Goal: Check status: Check status

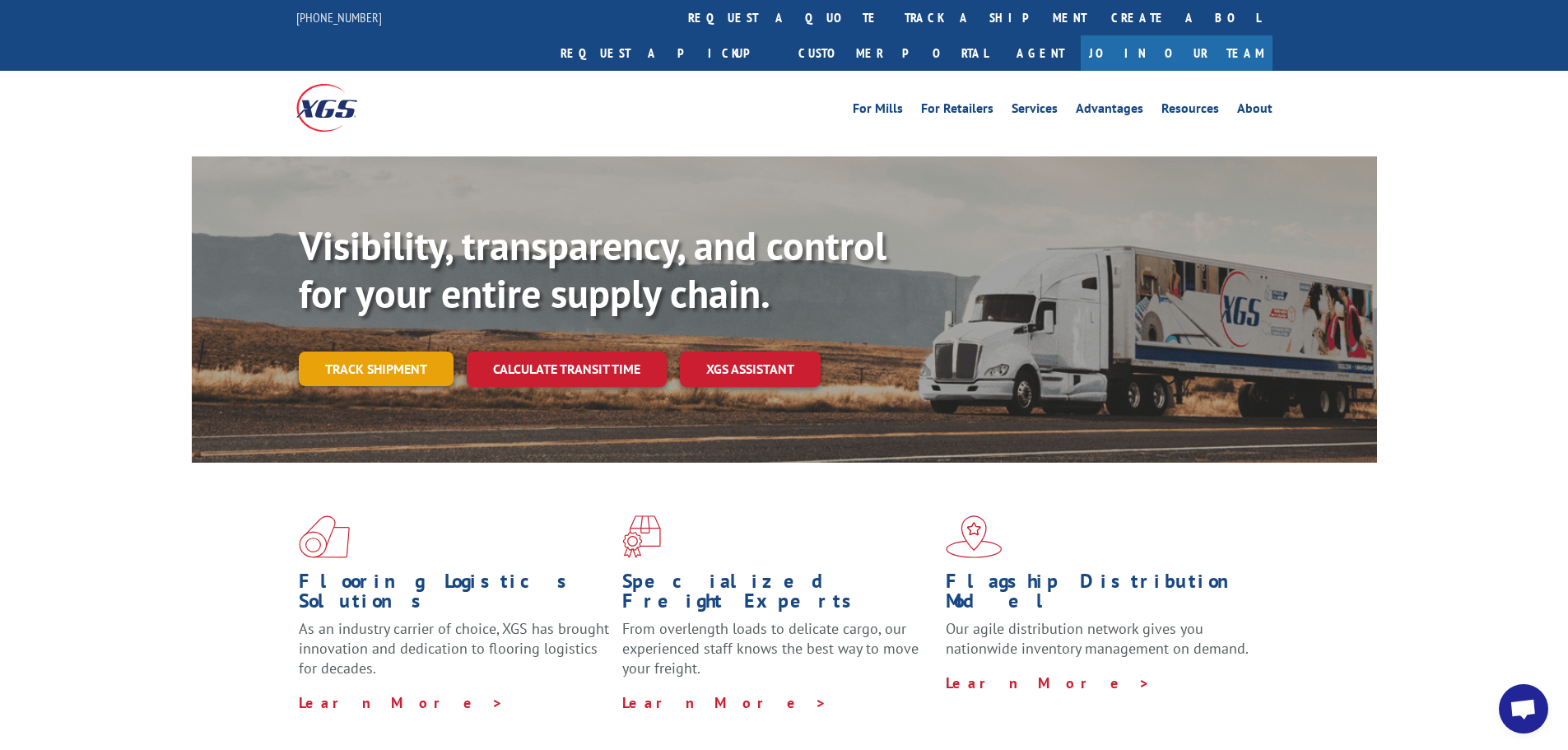
click at [395, 351] on link "Track shipment" at bounding box center [376, 369] width 155 height 35
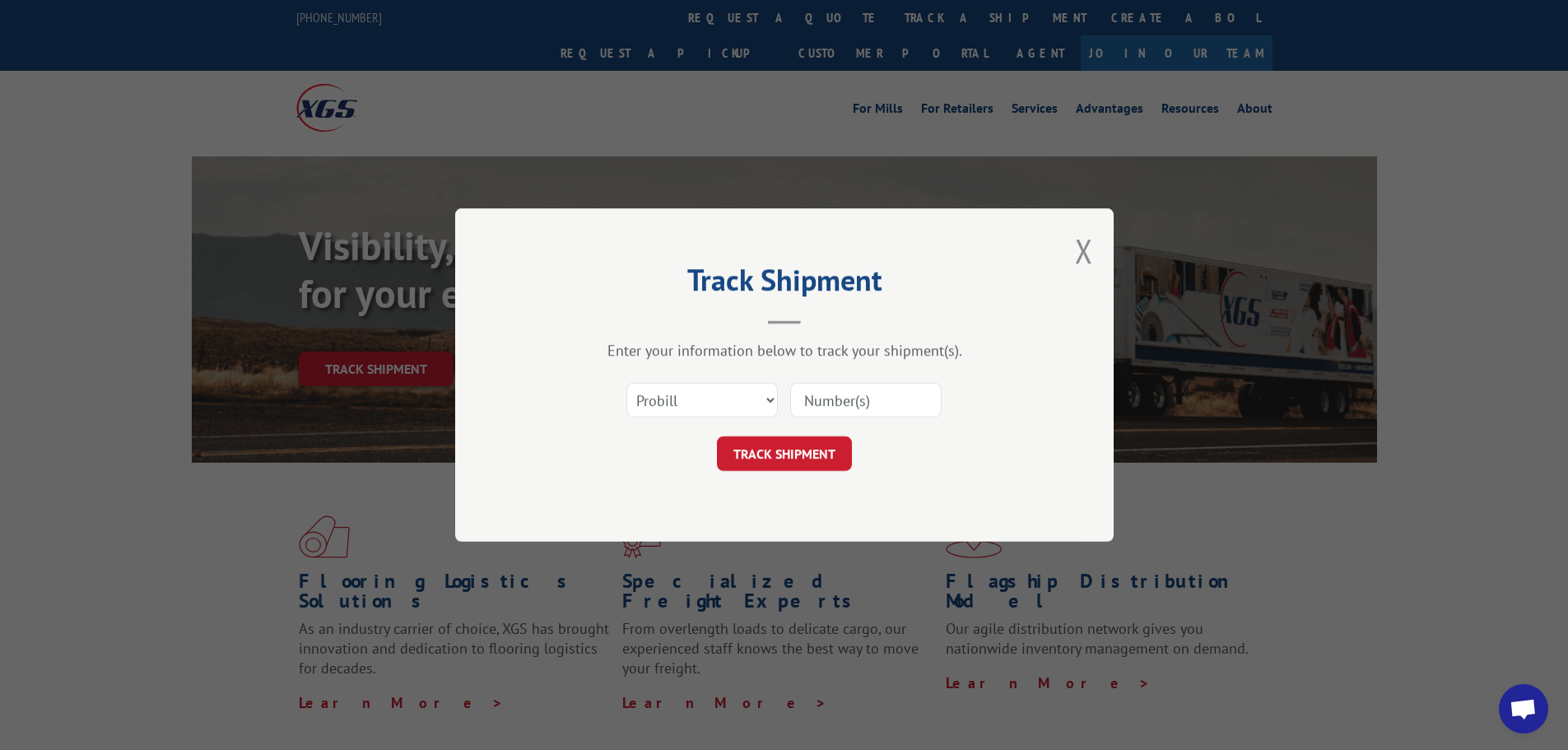
click at [873, 404] on input at bounding box center [865, 400] width 151 height 35
paste input "17672639"
type input "17672639"
click at [770, 399] on select "Select category... Probill BOL PO" at bounding box center [702, 400] width 151 height 35
click at [770, 398] on select "Select category... Probill BOL PO" at bounding box center [702, 400] width 151 height 35
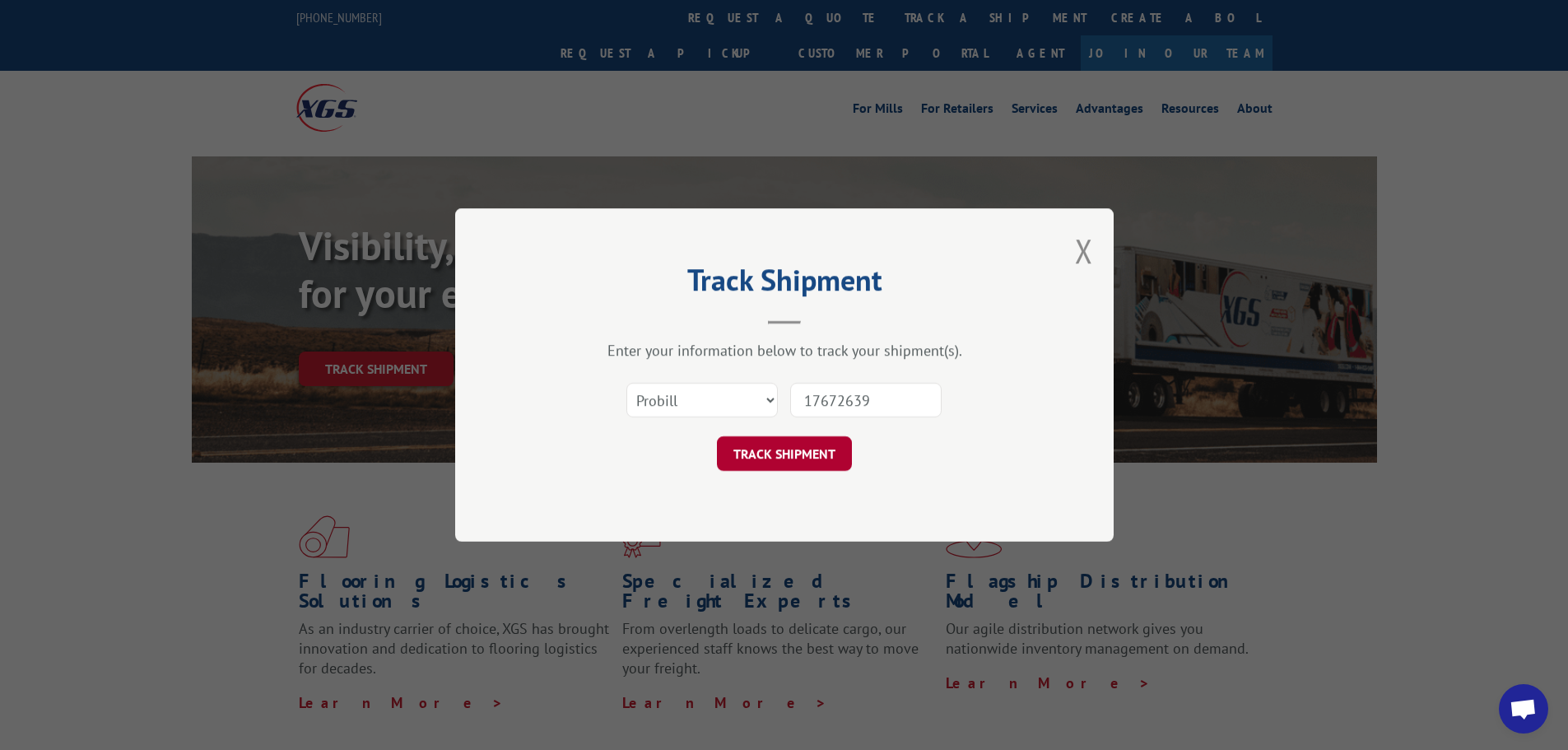
click at [794, 453] on button "TRACK SHIPMENT" at bounding box center [784, 454] width 135 height 35
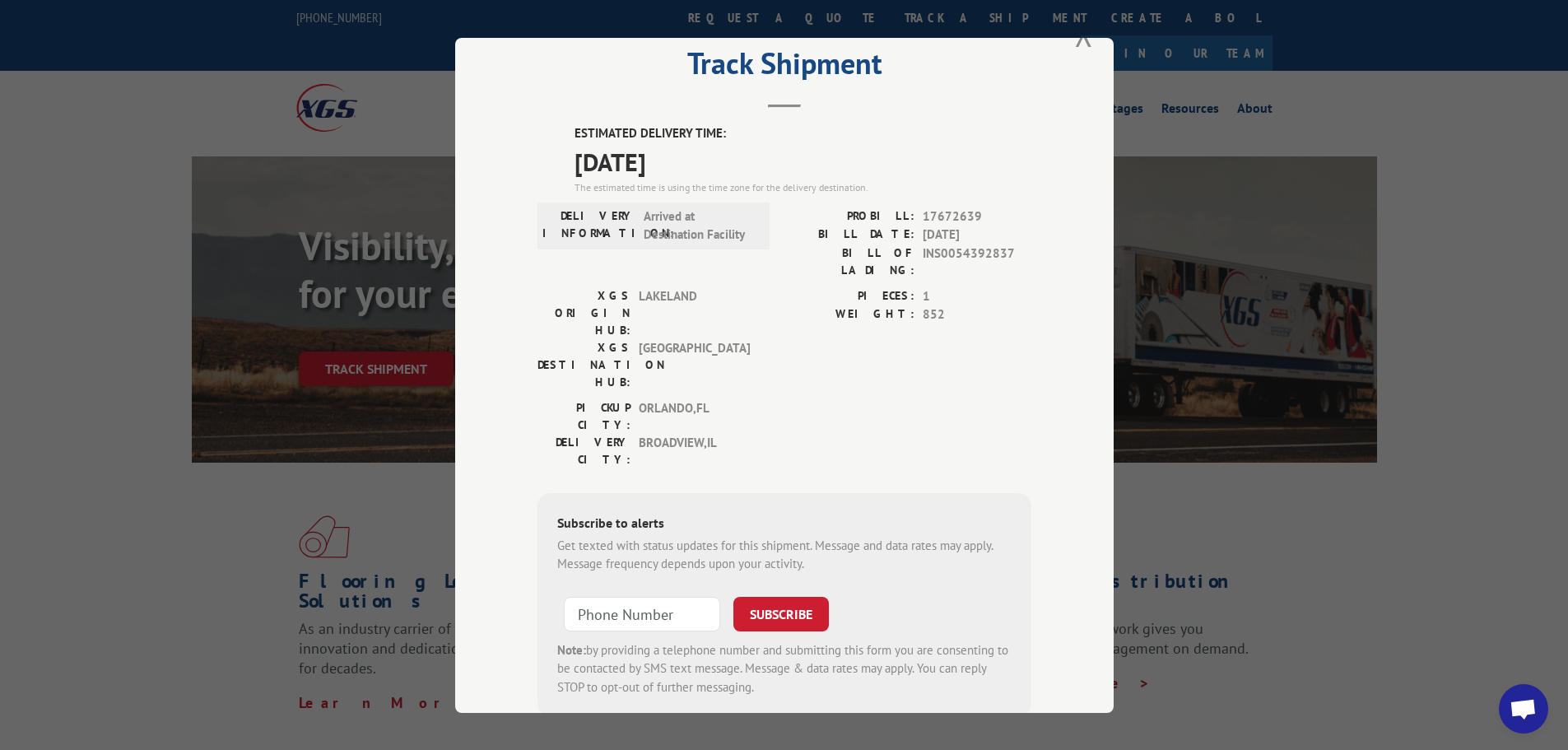
scroll to position [66, 0]
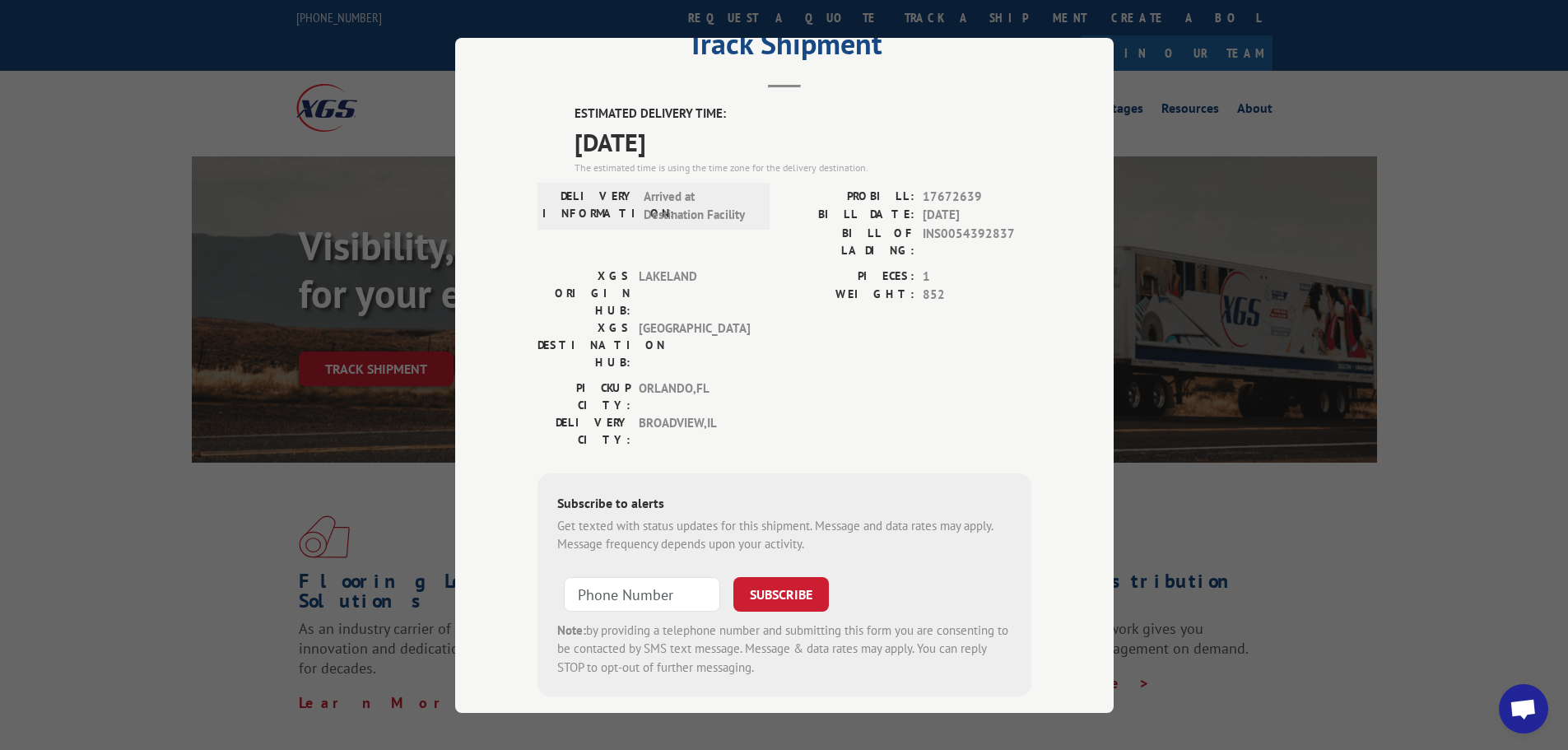
type input "+1 (___) ___-____"
click at [678, 576] on input "+1 (___) ___-____" at bounding box center [641, 594] width 156 height 35
click at [725, 473] on div "Subscribe to alerts Get texted with status updates for this shipment. Message a…" at bounding box center [784, 585] width 494 height 224
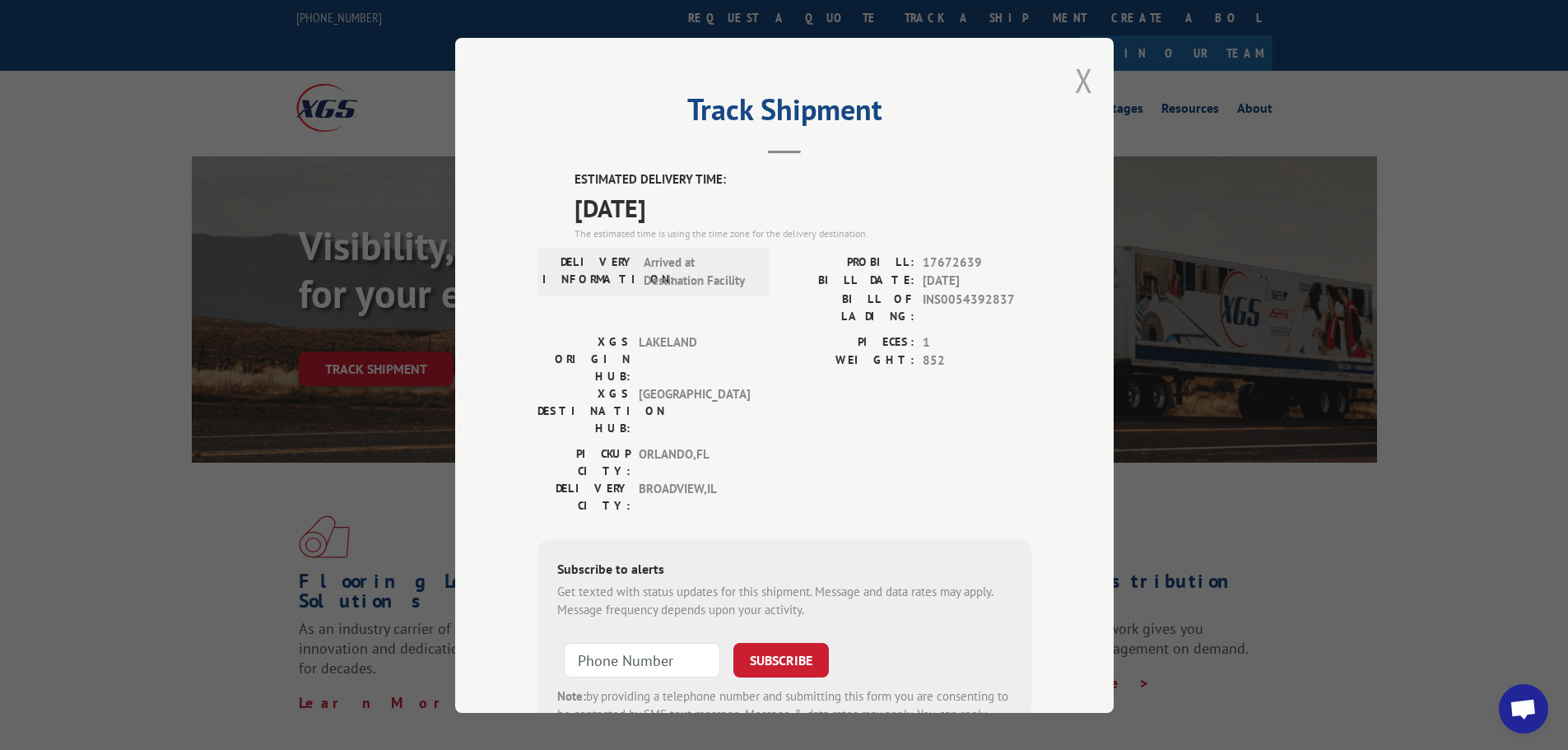
click at [1077, 77] on button "Close modal" at bounding box center [1084, 80] width 18 height 44
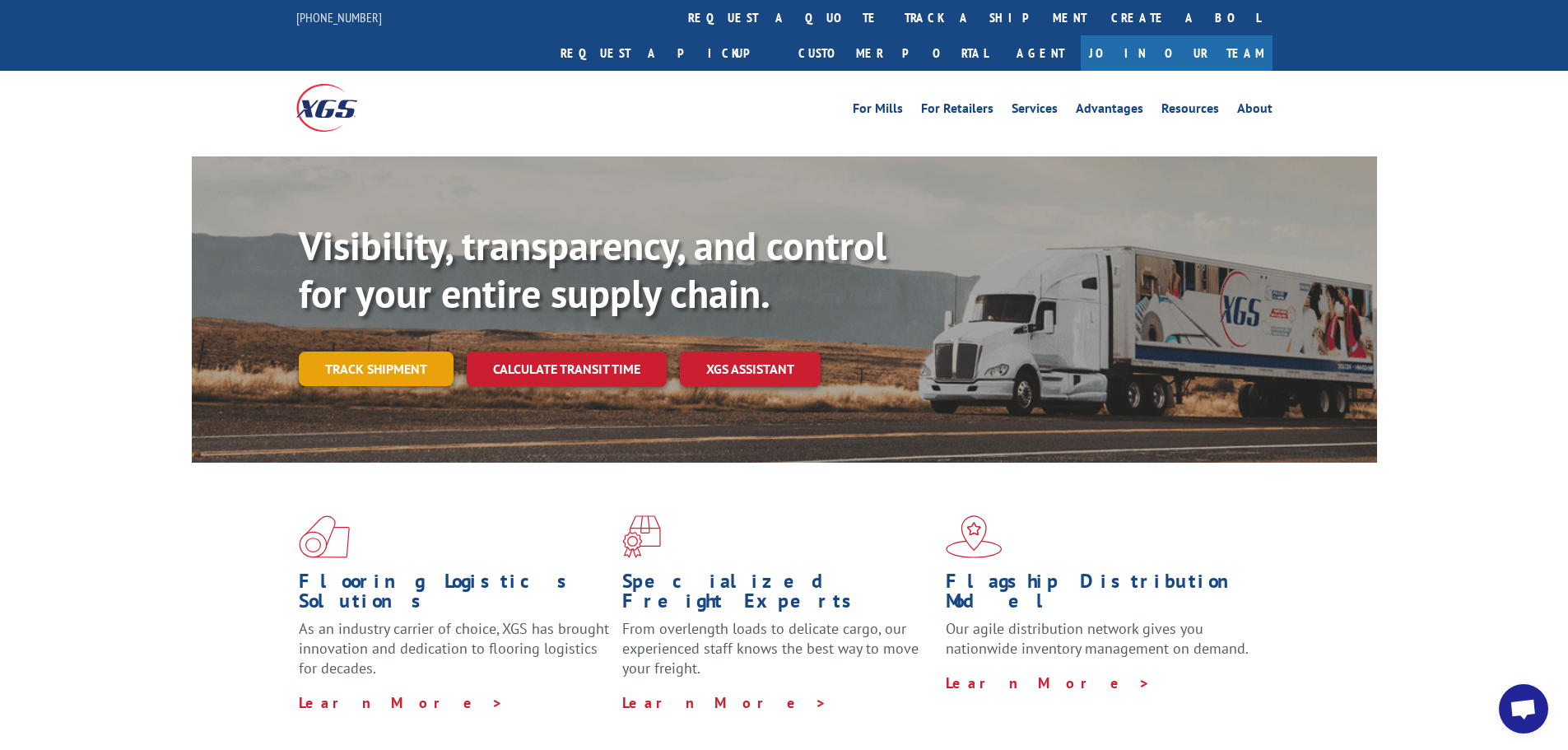
click at [403, 351] on link "Track shipment" at bounding box center [376, 369] width 155 height 35
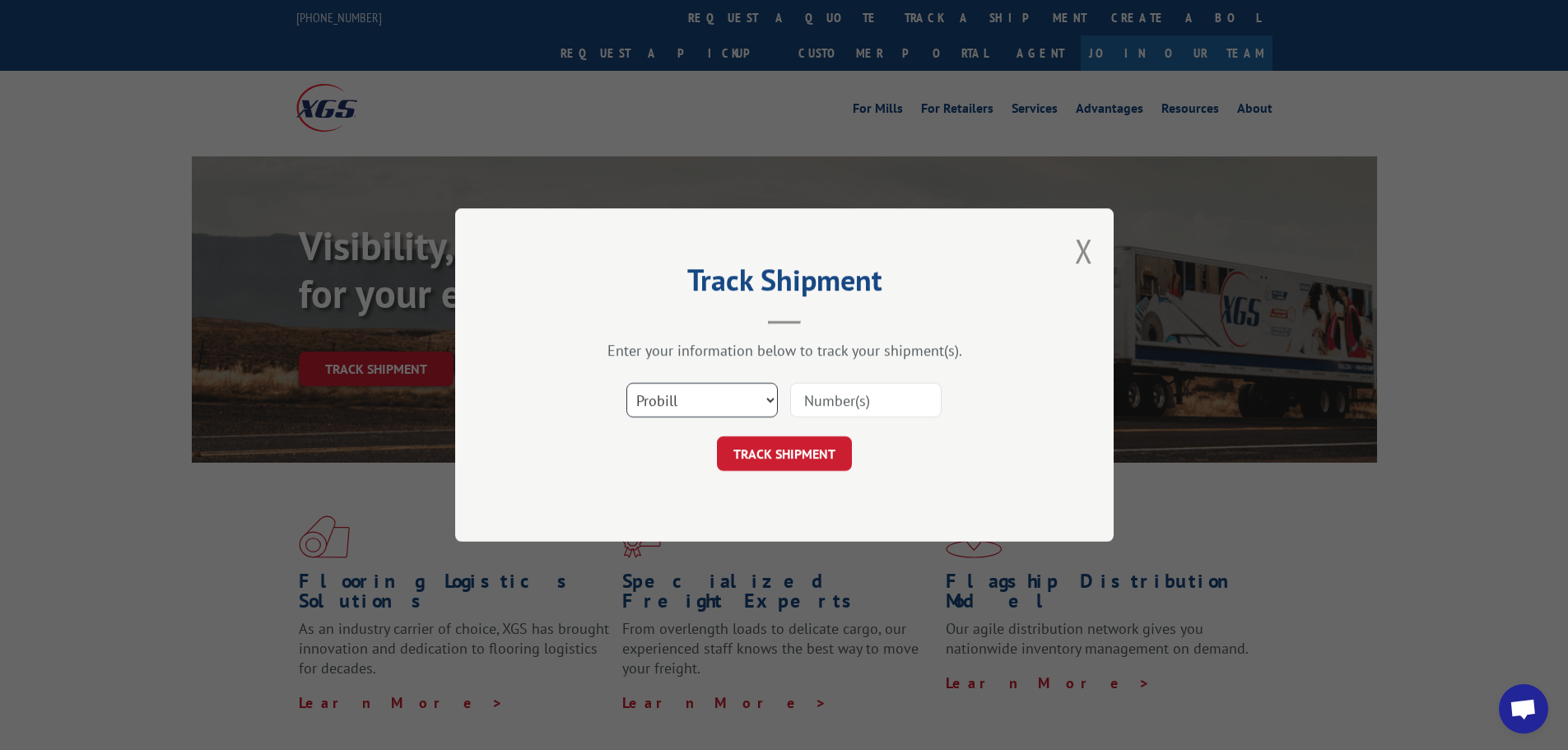
click at [770, 400] on select "Select category... Probill BOL PO" at bounding box center [702, 400] width 151 height 35
click at [627, 383] on select "Select category... Probill BOL PO" at bounding box center [702, 400] width 151 height 35
click at [734, 397] on select "Select category... Probill BOL PO" at bounding box center [702, 400] width 151 height 35
click at [941, 439] on div "TRACK SHIPMENT" at bounding box center [784, 454] width 494 height 35
click at [770, 401] on select "Select category... Probill BOL PO" at bounding box center [702, 400] width 151 height 35
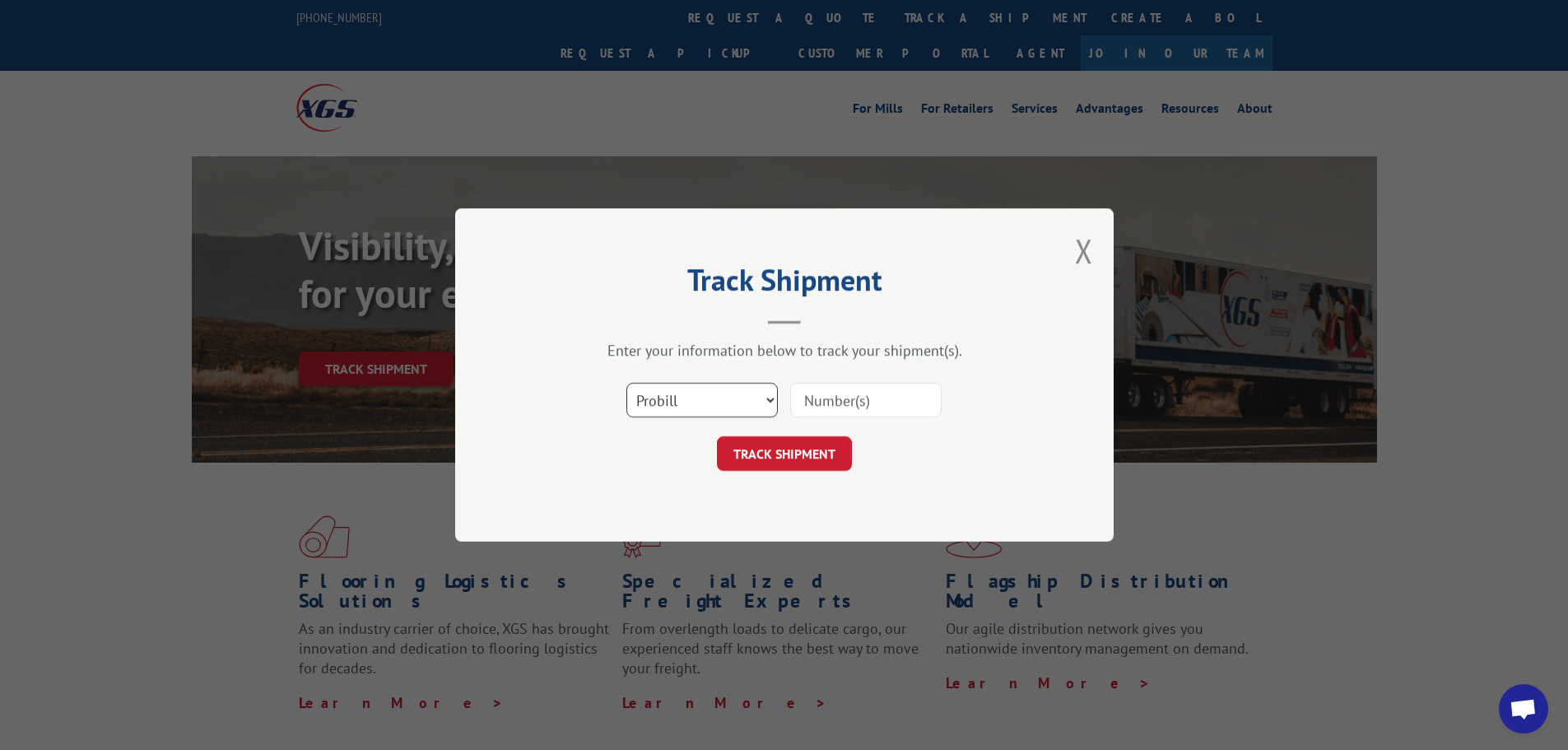
click at [627, 383] on select "Select category... Probill BOL PO" at bounding box center [702, 400] width 151 height 35
click at [769, 402] on select "Select category... Probill BOL PO" at bounding box center [702, 400] width 151 height 35
select select "bol"
click at [627, 383] on select "Select category... Probill BOL PO" at bounding box center [702, 400] width 151 height 35
click at [870, 400] on input at bounding box center [865, 400] width 151 height 35
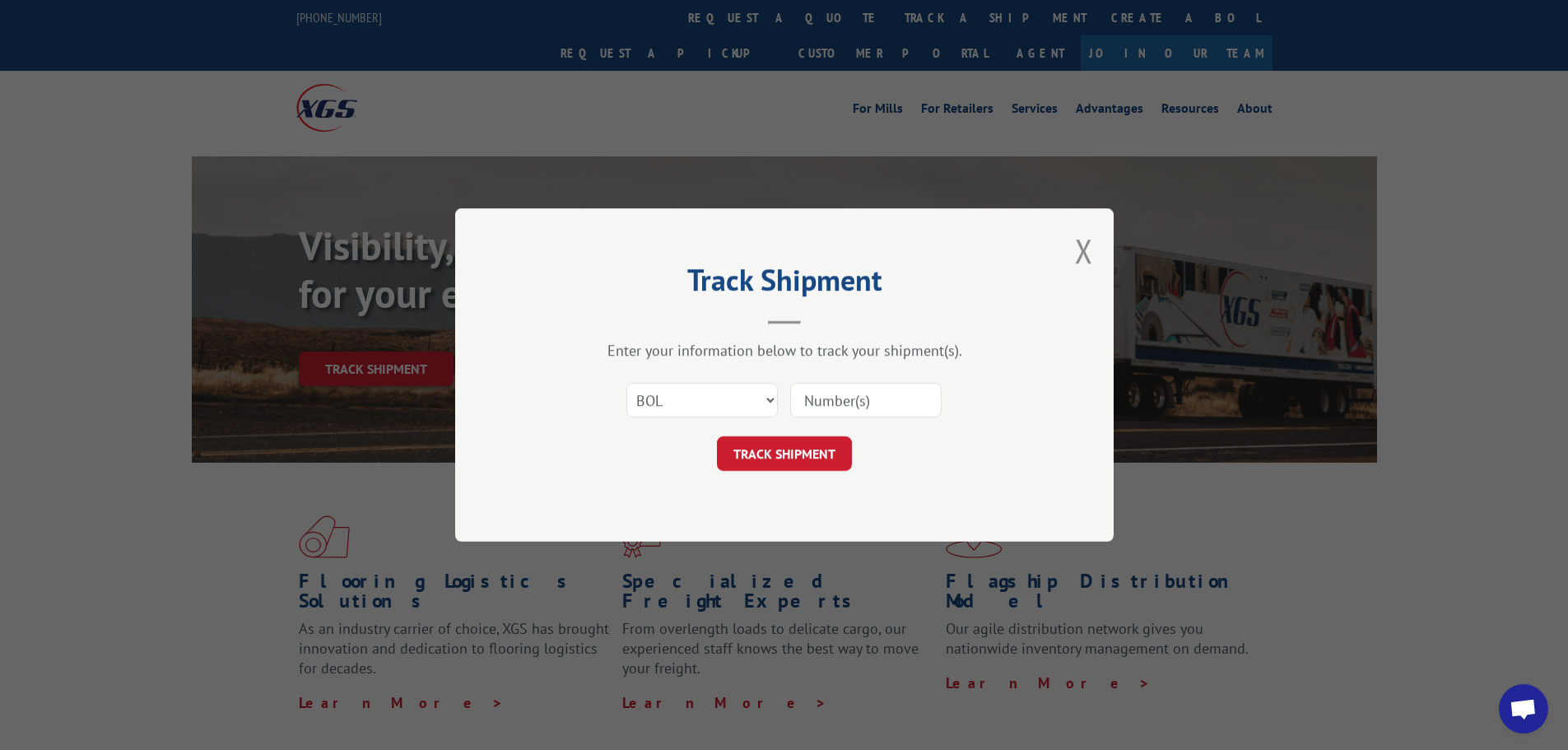
paste input "17672639"
type input "17672639"
click at [823, 453] on button "TRACK SHIPMENT" at bounding box center [784, 454] width 135 height 35
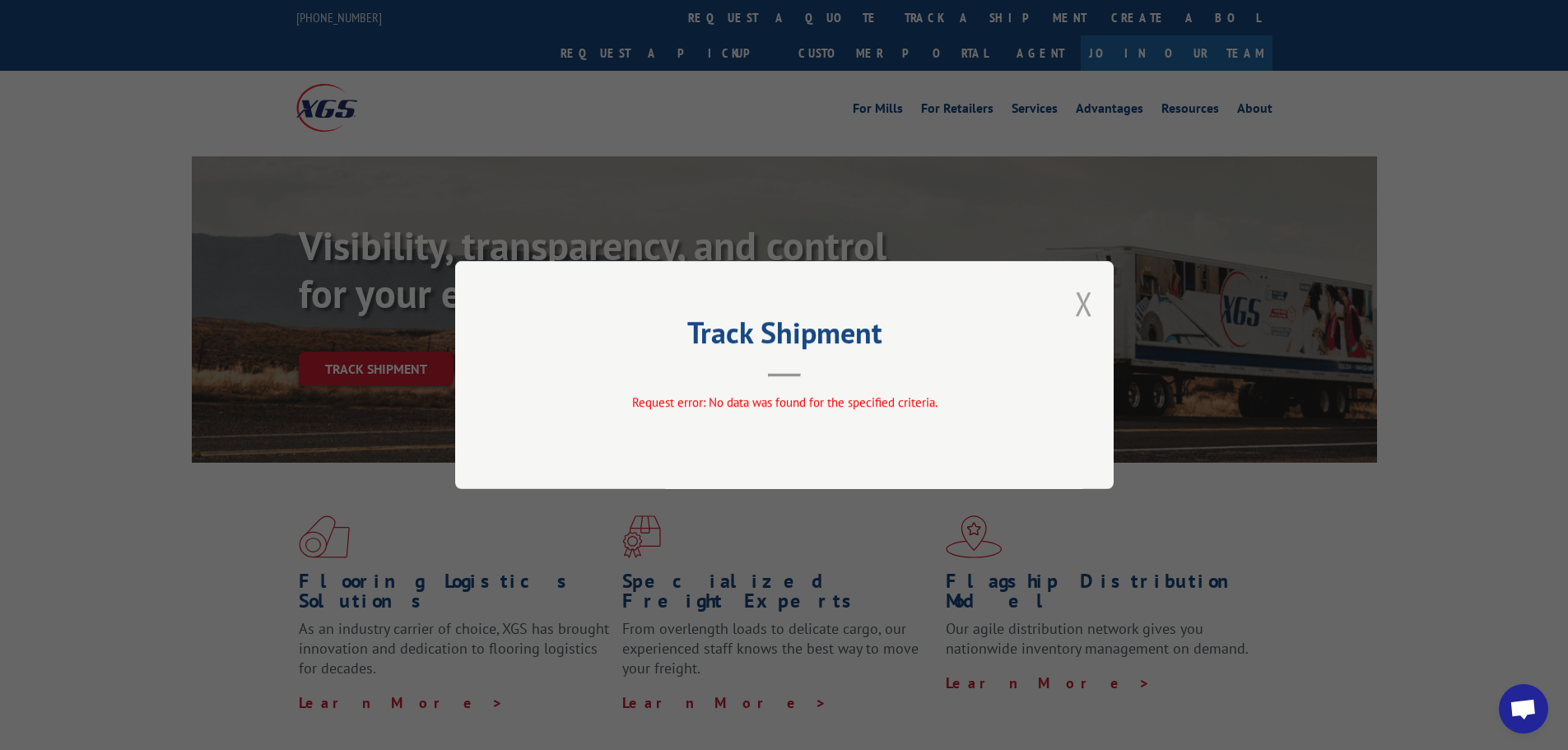
click at [1079, 304] on button "Close modal" at bounding box center [1084, 303] width 18 height 44
